Goal: Check status: Check status

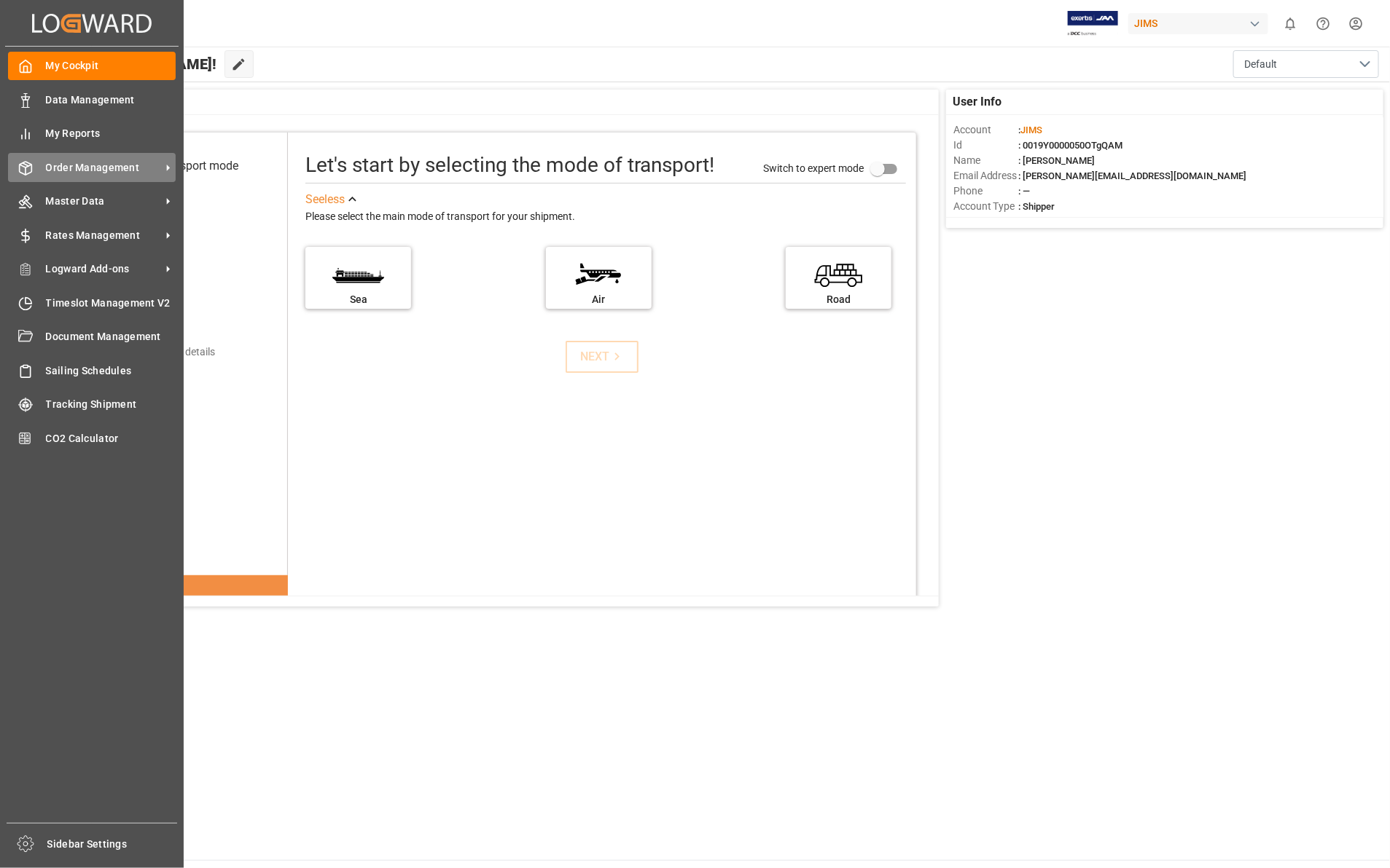
click at [115, 173] on span "Order Management" at bounding box center [103, 168] width 115 height 16
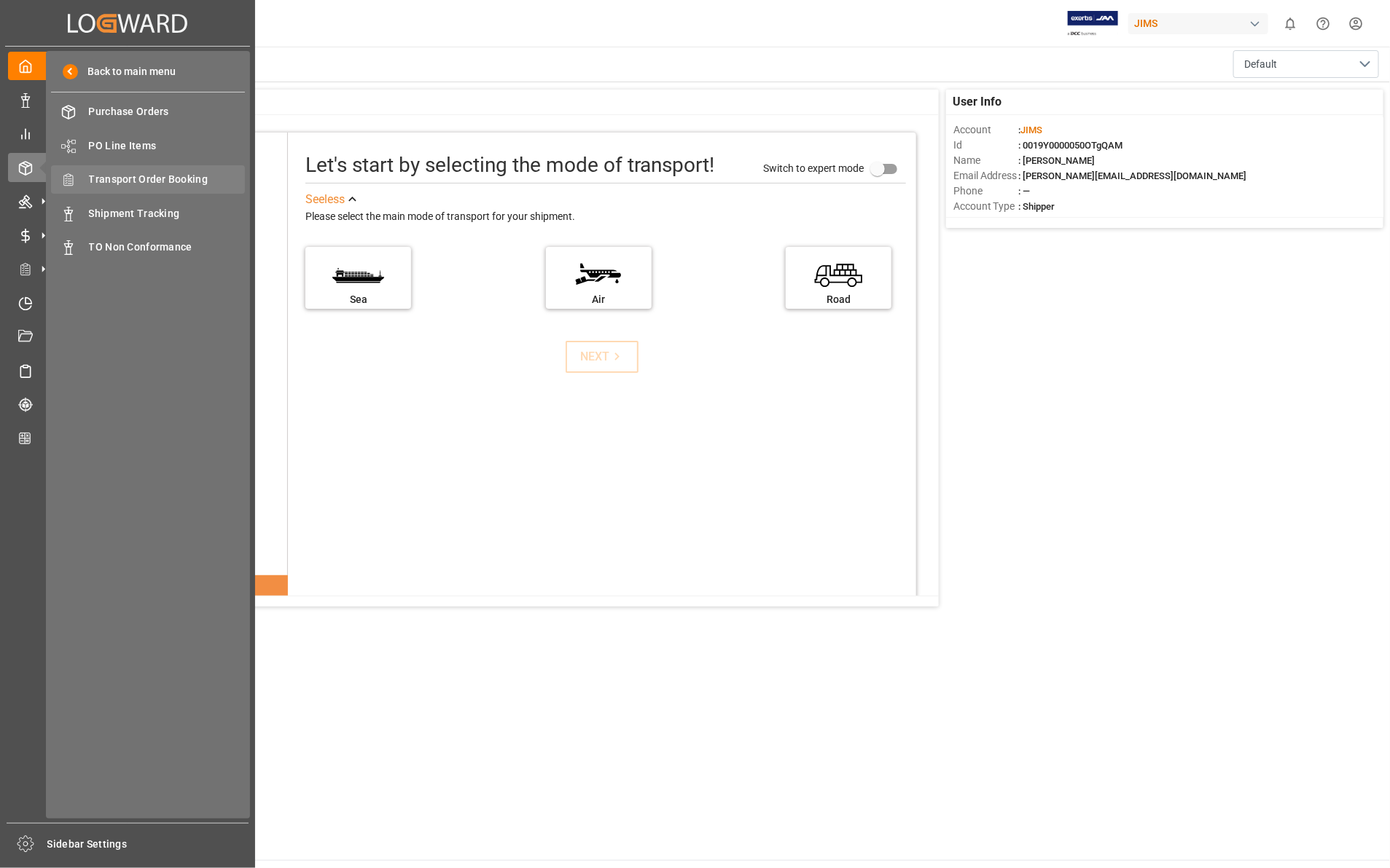
click at [175, 183] on span "Transport Order Booking" at bounding box center [167, 180] width 156 height 16
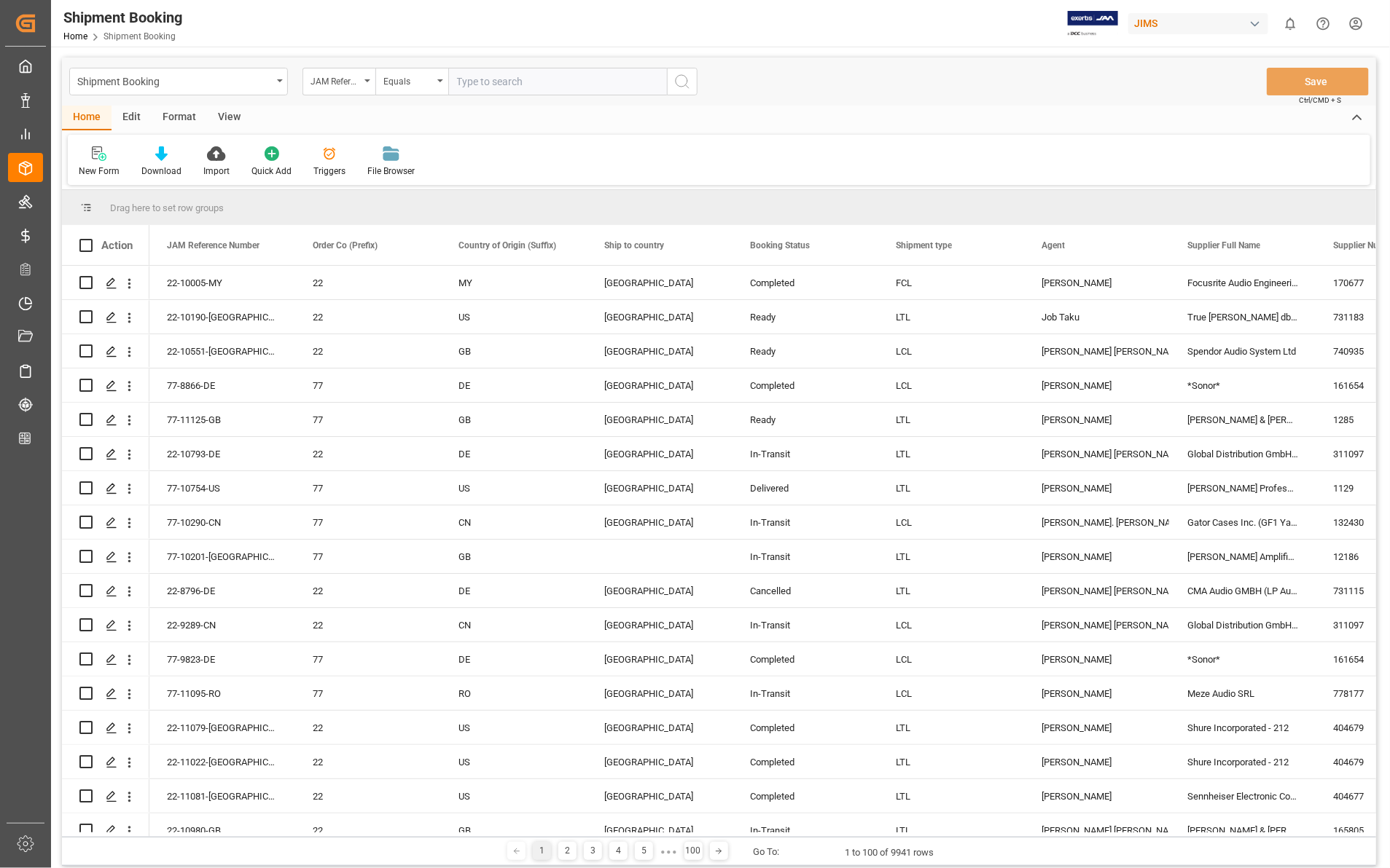
click at [472, 82] on input "text" at bounding box center [557, 81] width 219 height 27
type input "22-10393-CN"
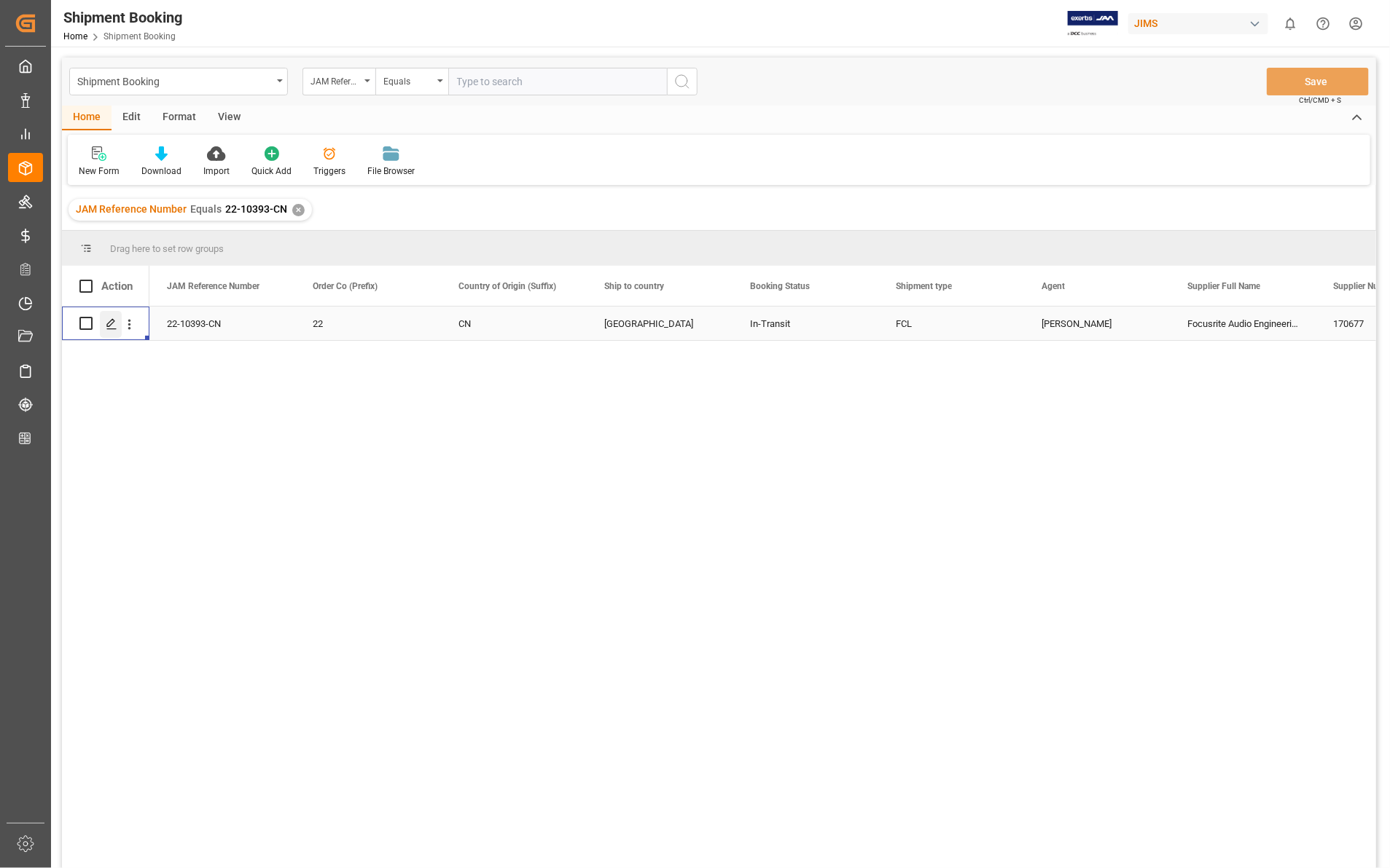
click at [104, 326] on div "Press SPACE to select this row." at bounding box center [111, 324] width 22 height 27
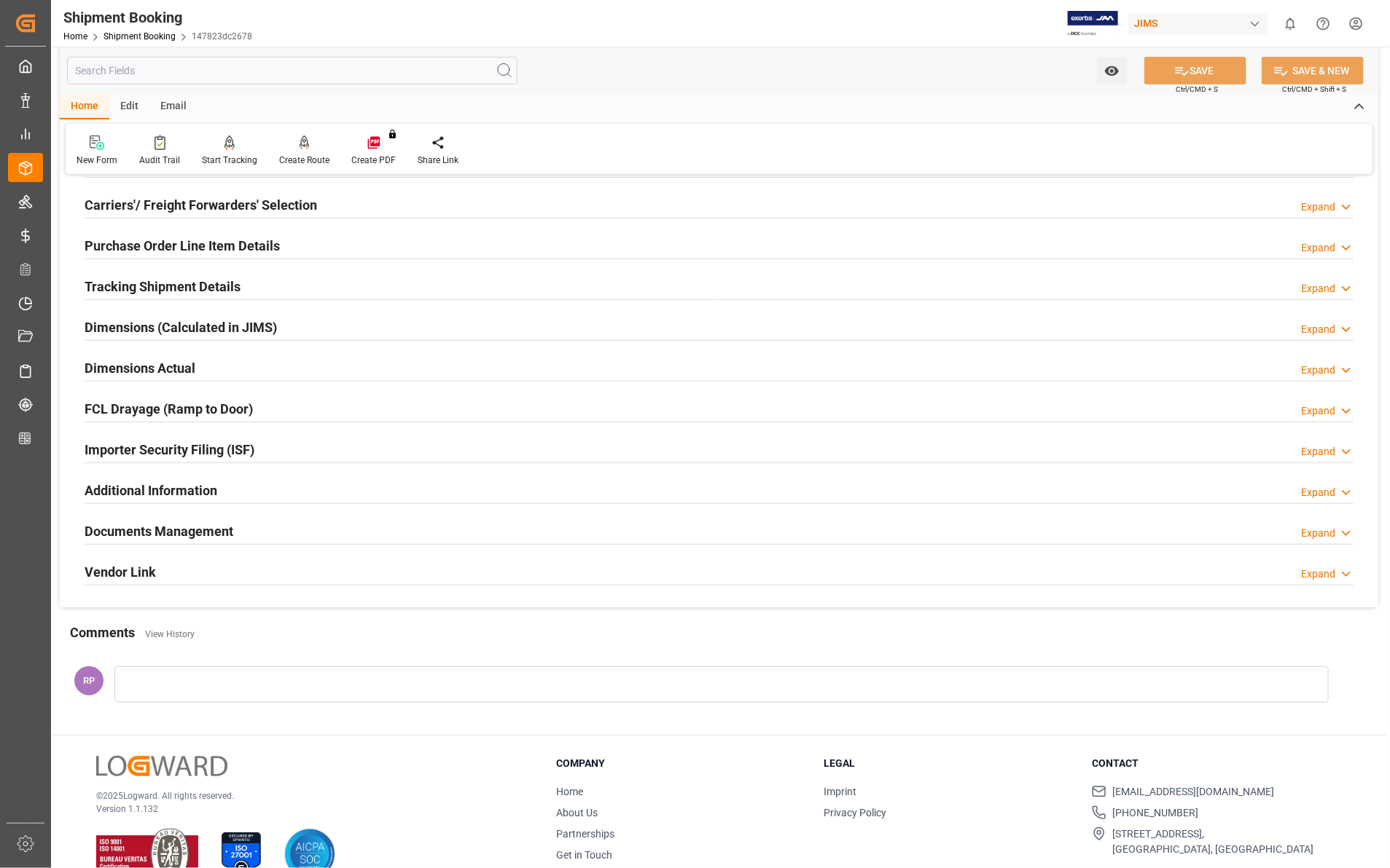
scroll to position [227, 0]
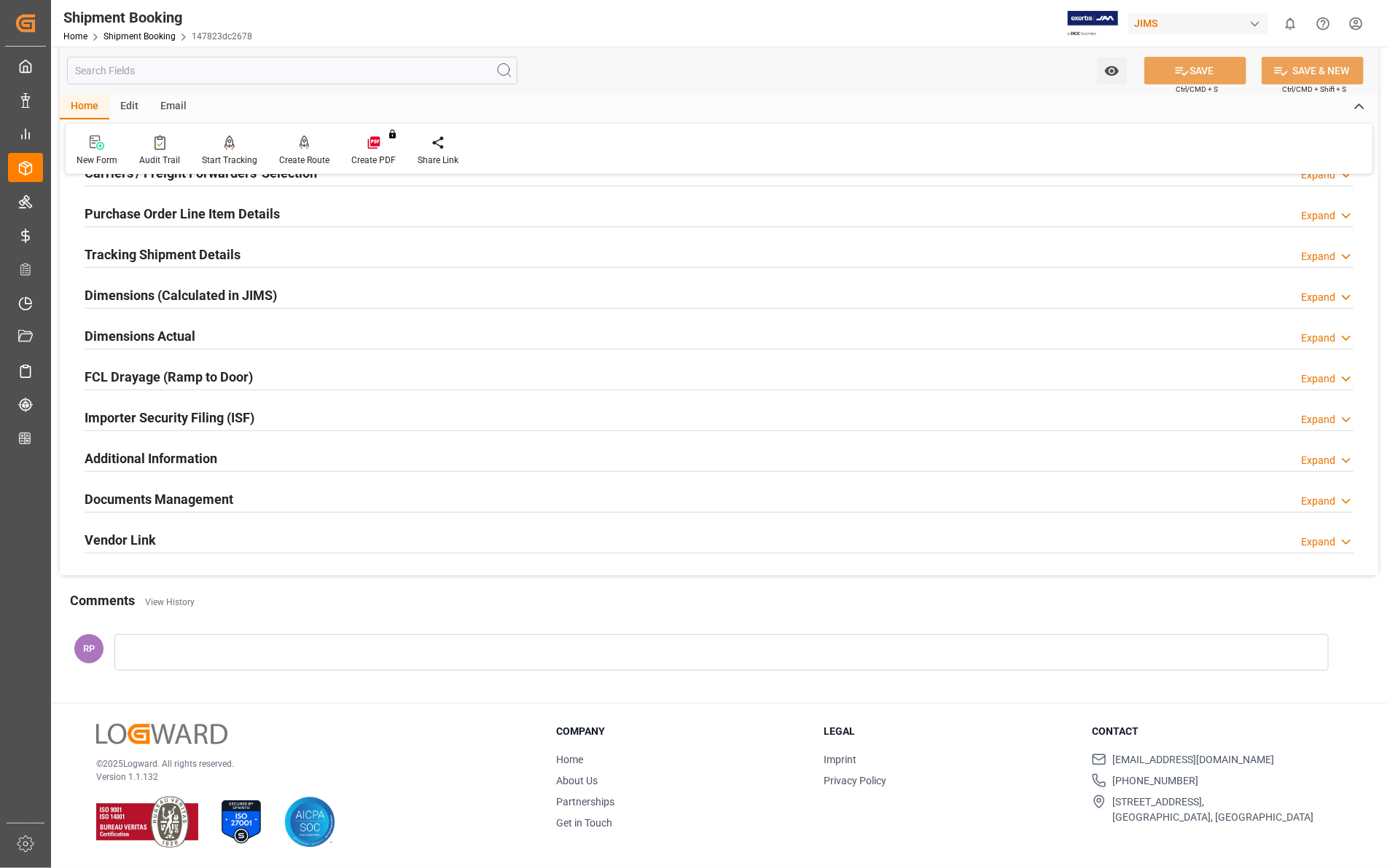
click at [1351, 503] on icon at bounding box center [1346, 502] width 15 height 16
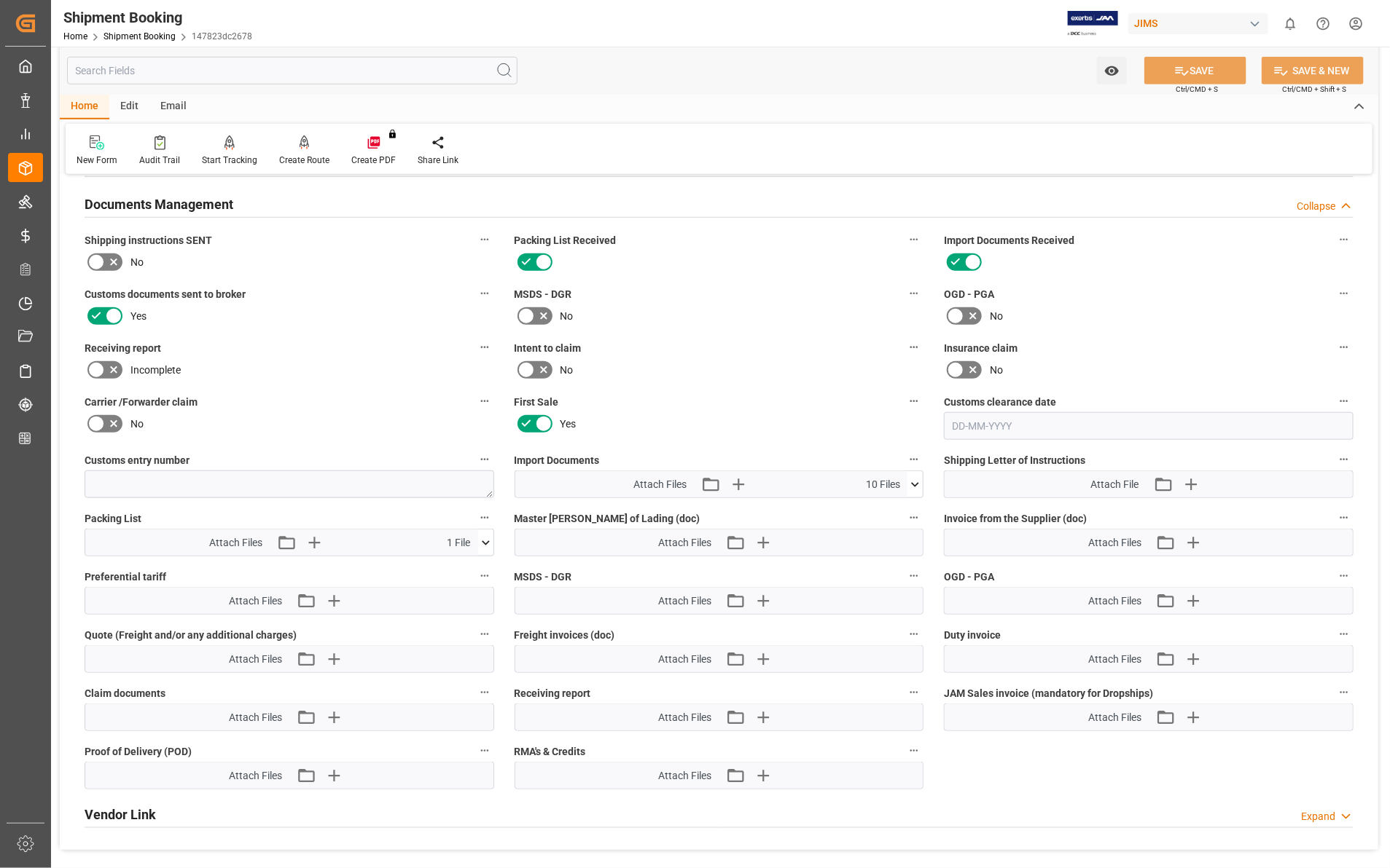
scroll to position [681, 0]
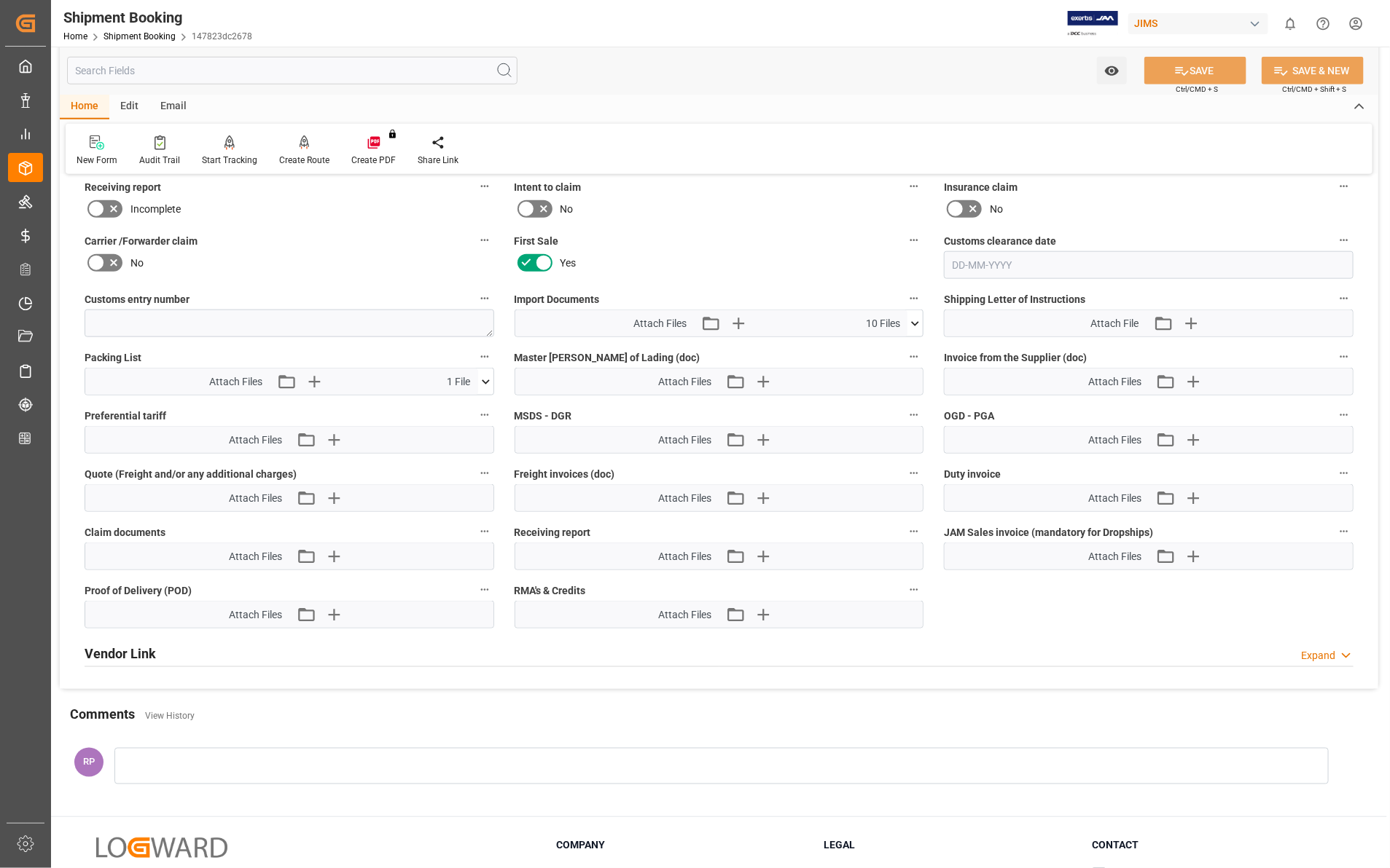
click at [912, 326] on icon at bounding box center [916, 324] width 16 height 16
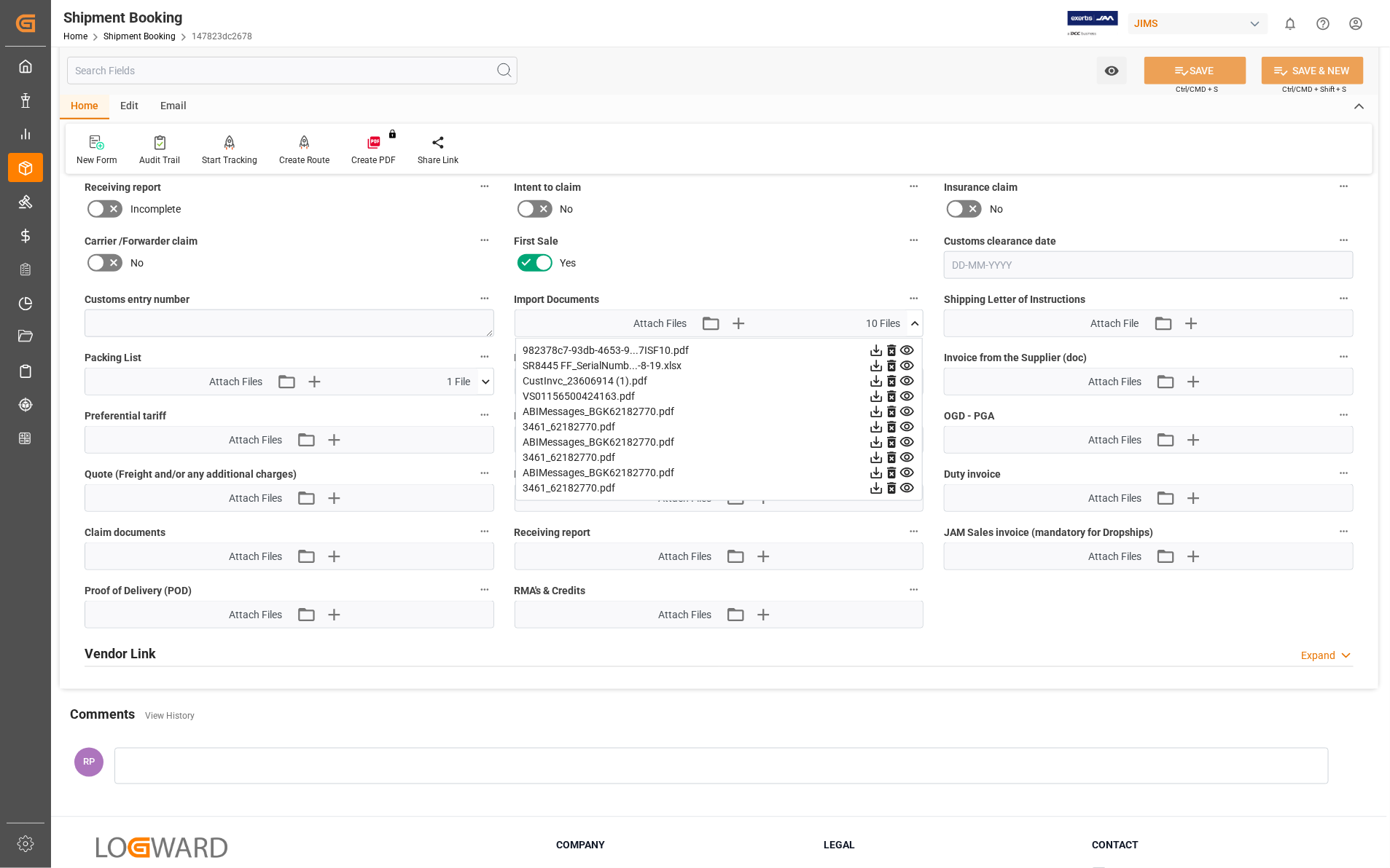
click at [874, 394] on icon at bounding box center [876, 397] width 12 height 12
